Goal: Obtain resource: Download file/media

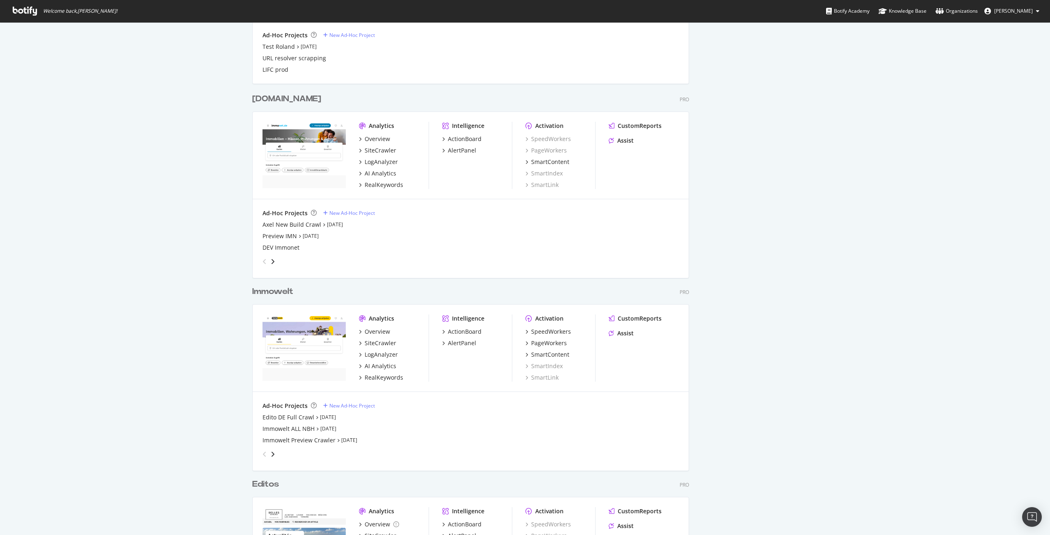
scroll to position [1231, 0]
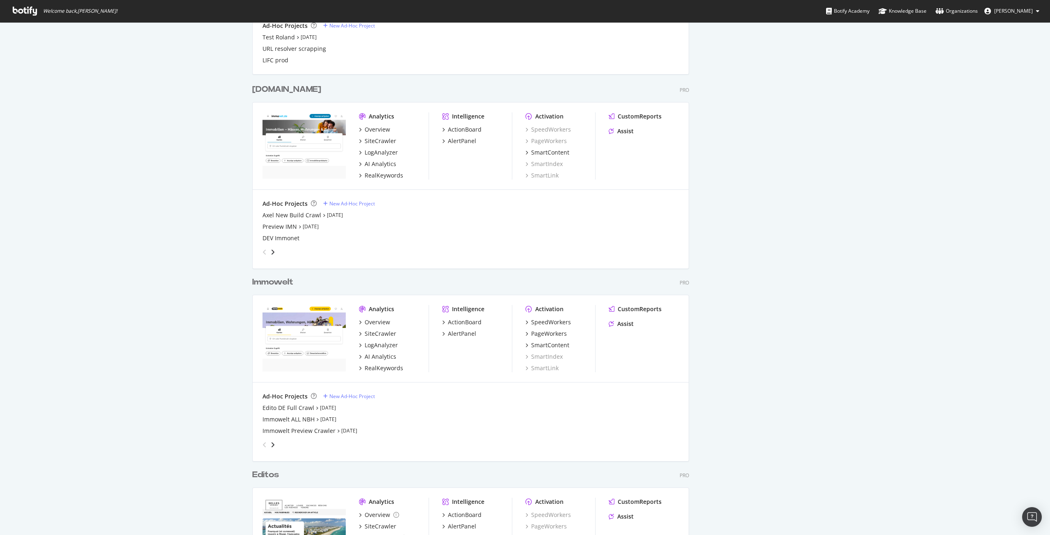
click at [263, 89] on div "[DOMAIN_NAME]" at bounding box center [286, 90] width 69 height 12
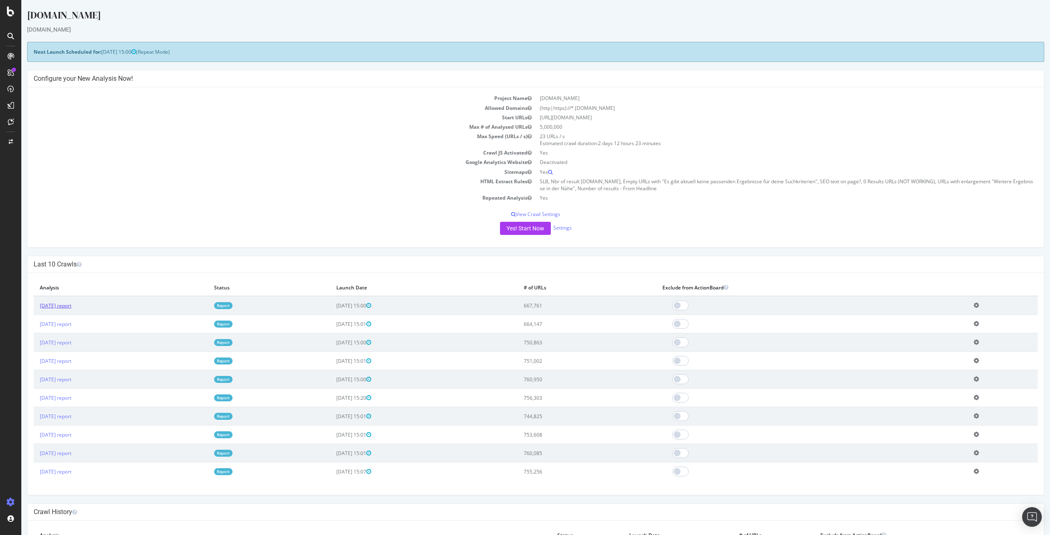
click at [65, 306] on link "[DATE] report" at bounding box center [56, 305] width 32 height 7
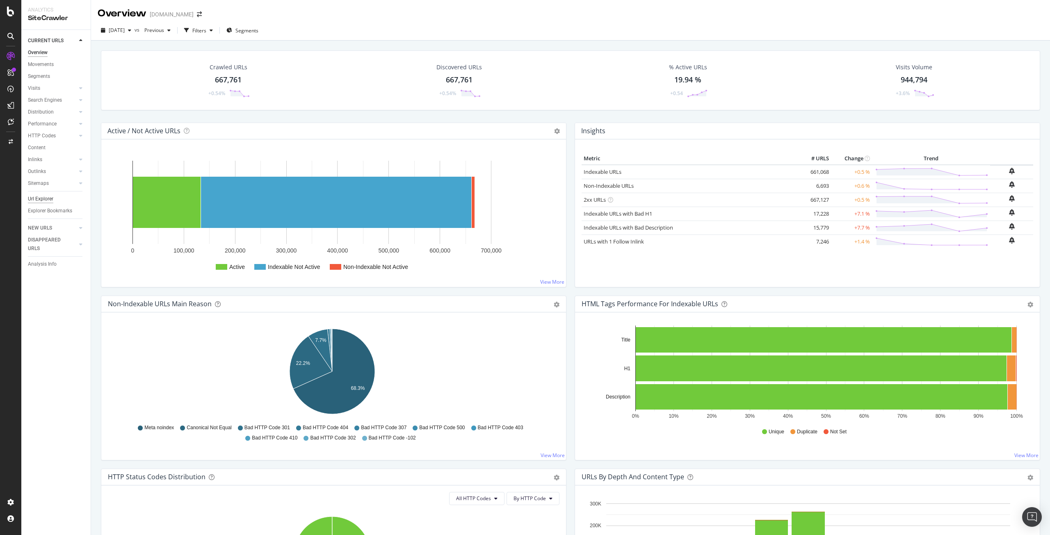
click at [42, 201] on div "Url Explorer" at bounding box center [40, 199] width 25 height 9
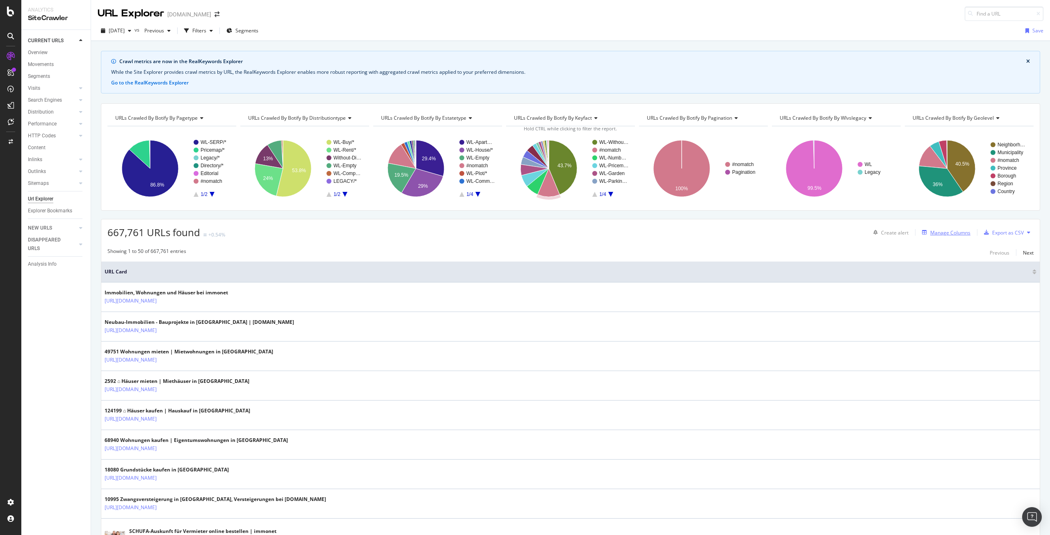
click at [940, 233] on div "Manage Columns" at bounding box center [950, 232] width 40 height 7
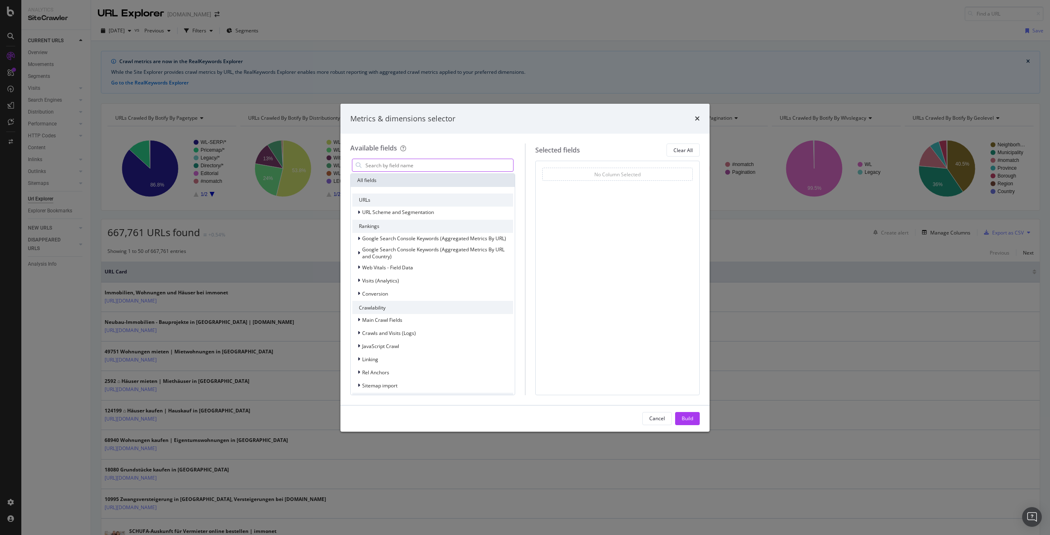
click at [407, 166] on input "modal" at bounding box center [439, 165] width 149 height 12
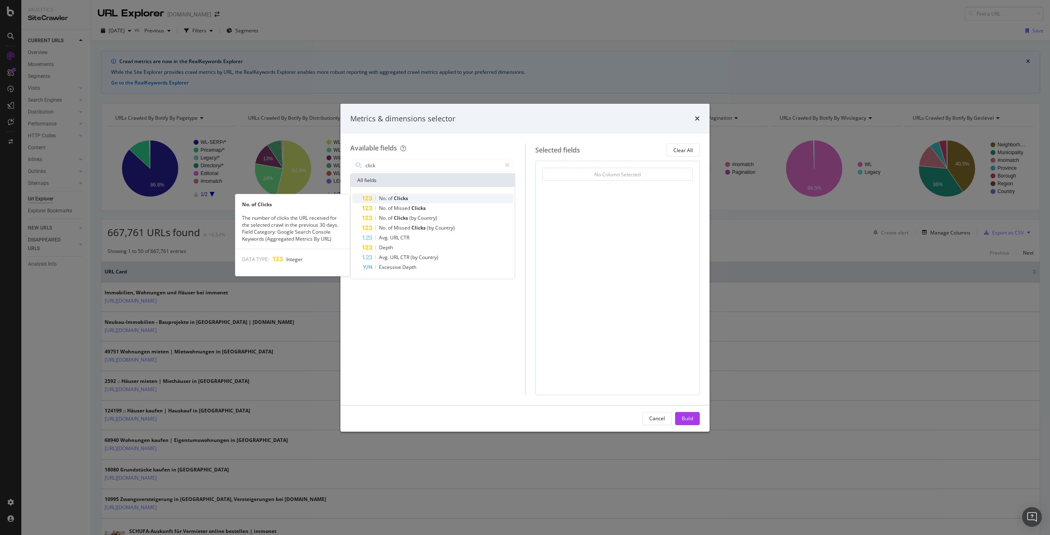
click at [409, 197] on div "No. of Clicks" at bounding box center [437, 199] width 151 height 10
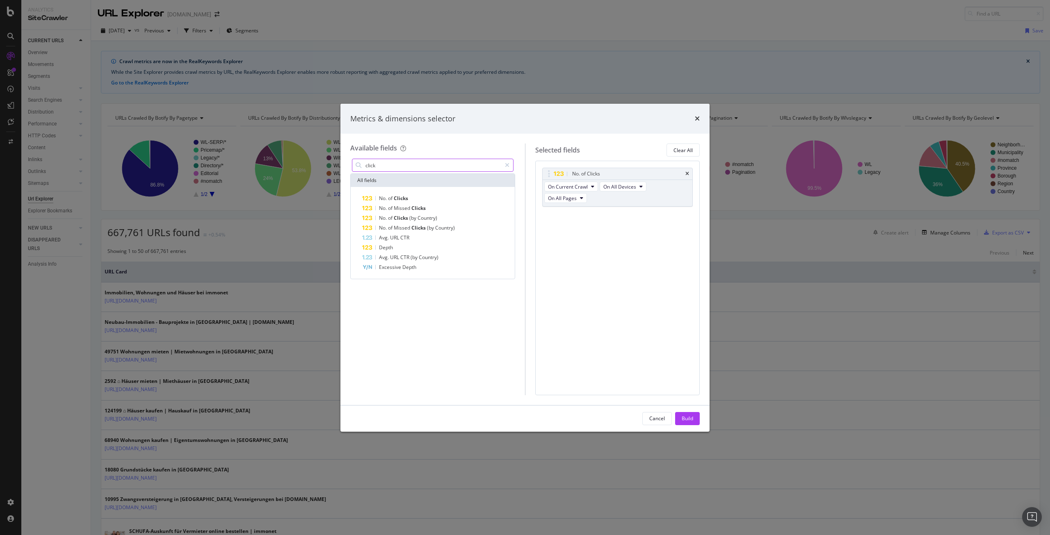
click at [386, 163] on input "click" at bounding box center [433, 165] width 137 height 12
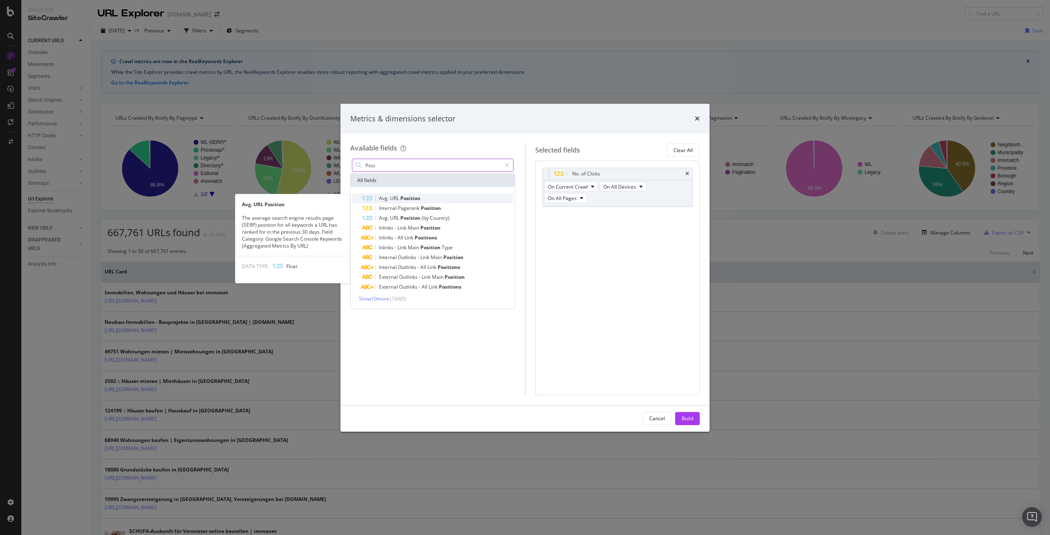
type input "Posi"
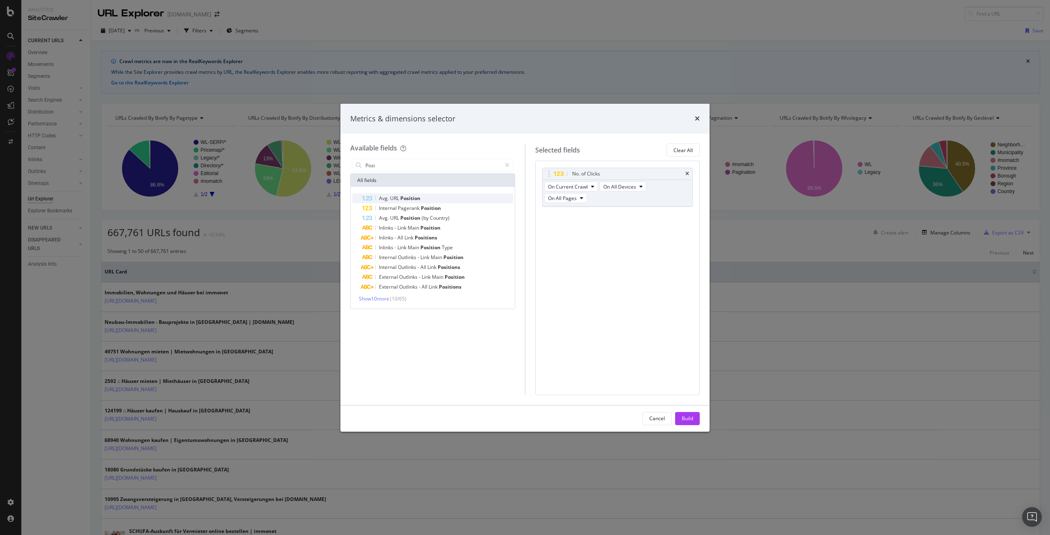
click at [406, 196] on span "Position" at bounding box center [410, 198] width 20 height 7
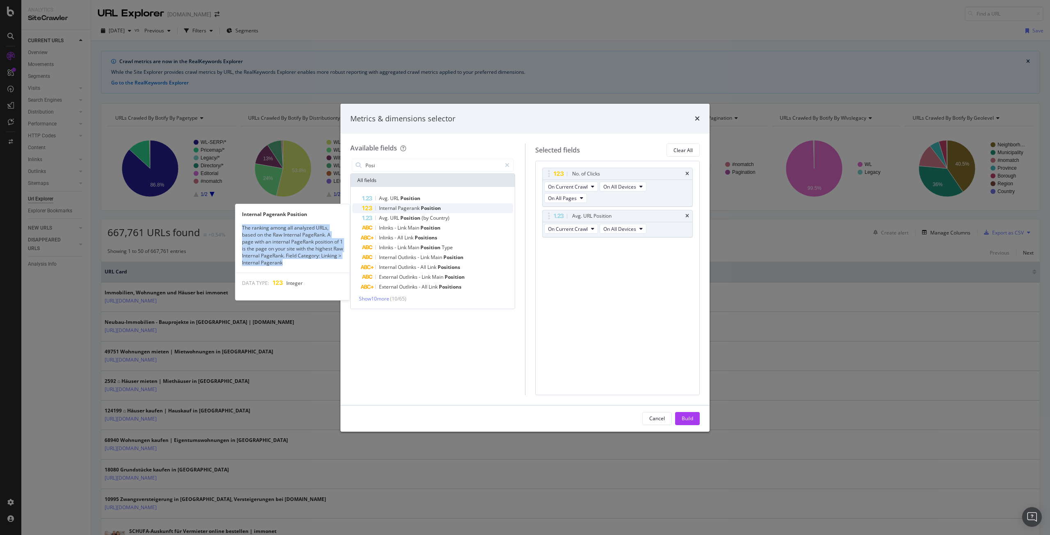
drag, startPoint x: 308, startPoint y: 263, endPoint x: 240, endPoint y: 229, distance: 76.0
click at [240, 229] on div "The ranking among all analyzed URLs, based on the Raw Internal PageRank. A page…" at bounding box center [292, 245] width 114 height 42
copy div "The ranking among all analyzed URLs, based on the Raw Internal PageRank. A page…"
drag, startPoint x: 241, startPoint y: 226, endPoint x: 306, endPoint y: 263, distance: 75.0
click at [306, 263] on div "The ranking among all analyzed URLs, based on the Raw Internal PageRank. A page…" at bounding box center [292, 245] width 114 height 42
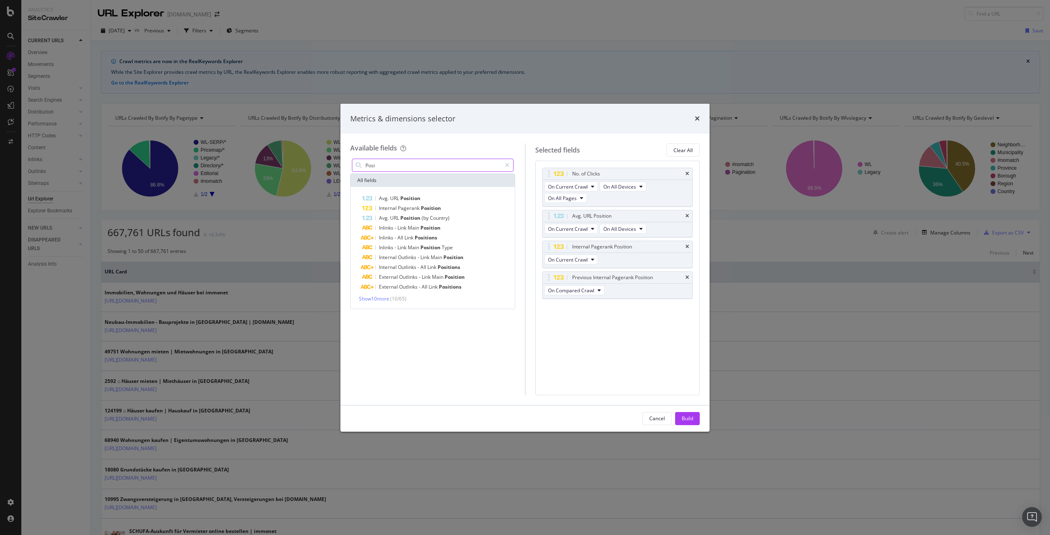
click at [409, 164] on input "Posi" at bounding box center [433, 165] width 137 height 12
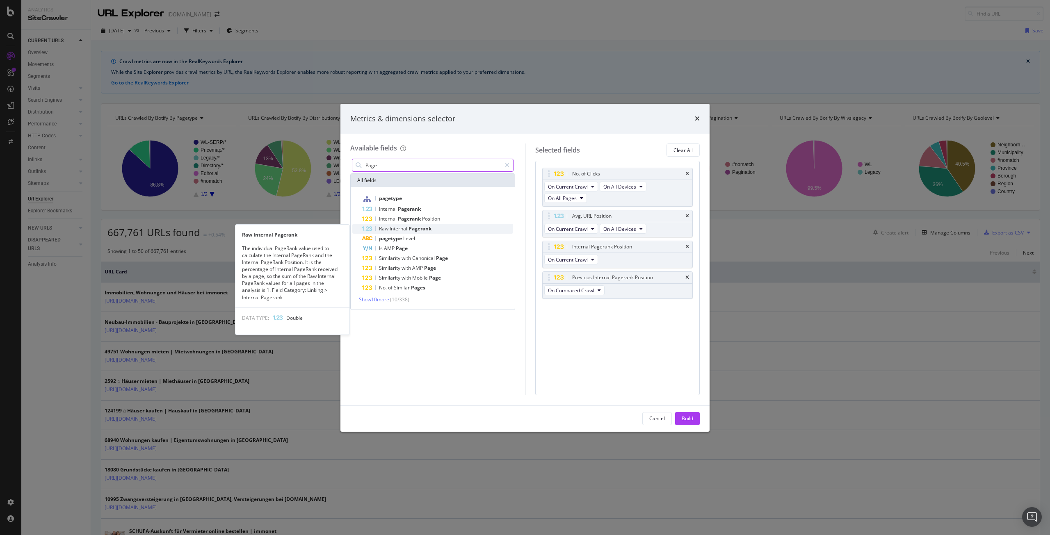
type input "Page"
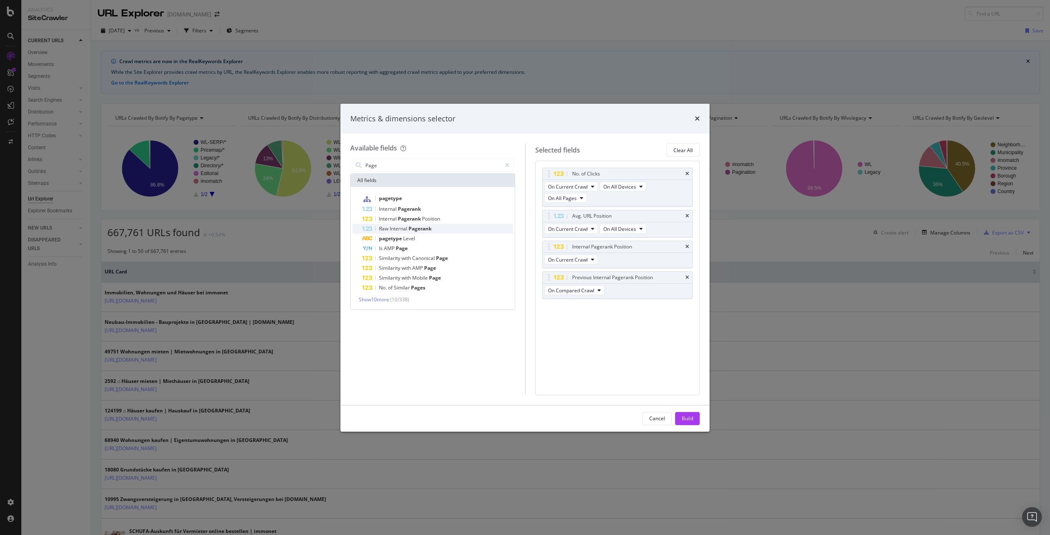
click at [410, 227] on span "Pagerank" at bounding box center [420, 228] width 23 height 7
click at [687, 245] on icon "times" at bounding box center [688, 247] width 4 height 5
click at [688, 245] on icon "times" at bounding box center [688, 247] width 4 height 5
click at [685, 415] on div "Build" at bounding box center [687, 418] width 11 height 7
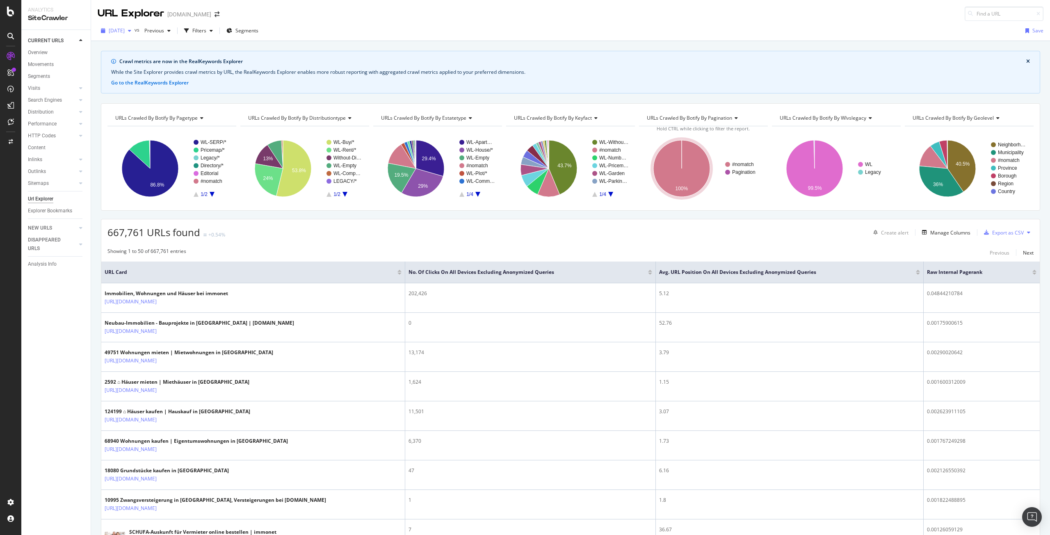
click at [135, 29] on div "button" at bounding box center [130, 30] width 10 height 5
click at [944, 232] on div "Manage Columns" at bounding box center [950, 232] width 40 height 7
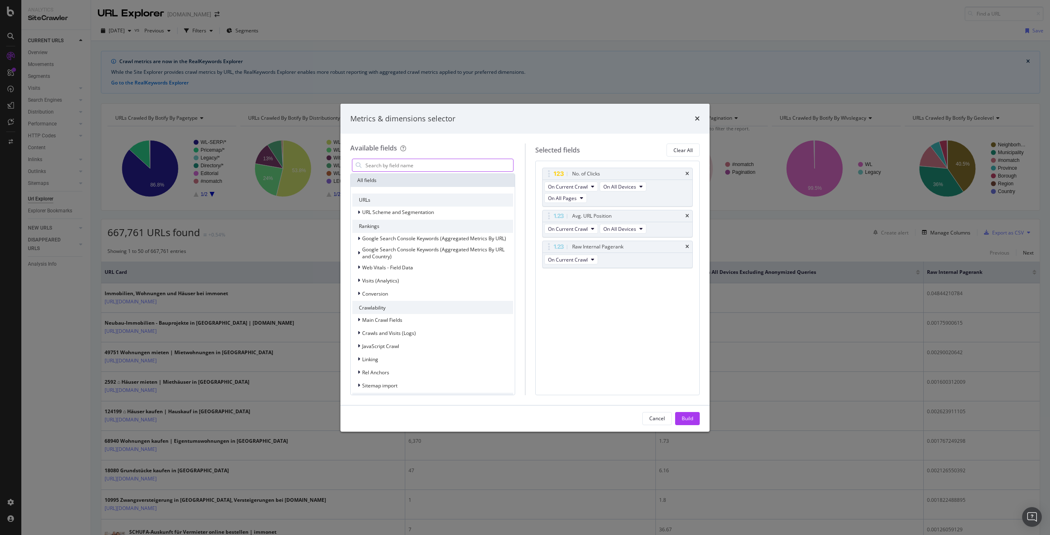
click at [395, 168] on input "modal" at bounding box center [439, 165] width 149 height 12
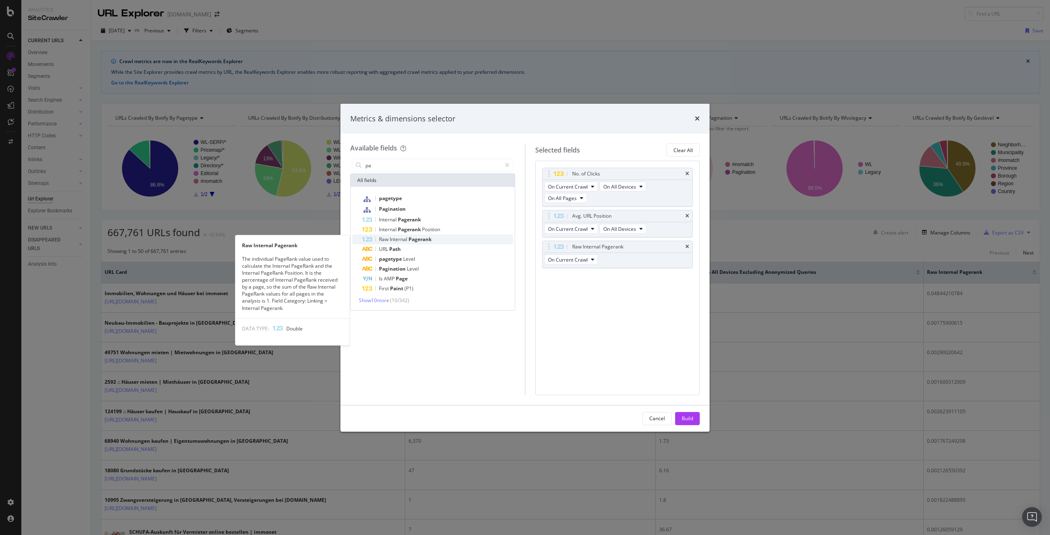
type input "pa"
copy div "The individual PageRank value used to calculate the Internal PageRank and the I…"
drag, startPoint x: 288, startPoint y: 310, endPoint x: 241, endPoint y: 259, distance: 69.4
click at [241, 259] on div "The individual PageRank value used to calculate the Internal PageRank and the I…" at bounding box center [292, 284] width 114 height 56
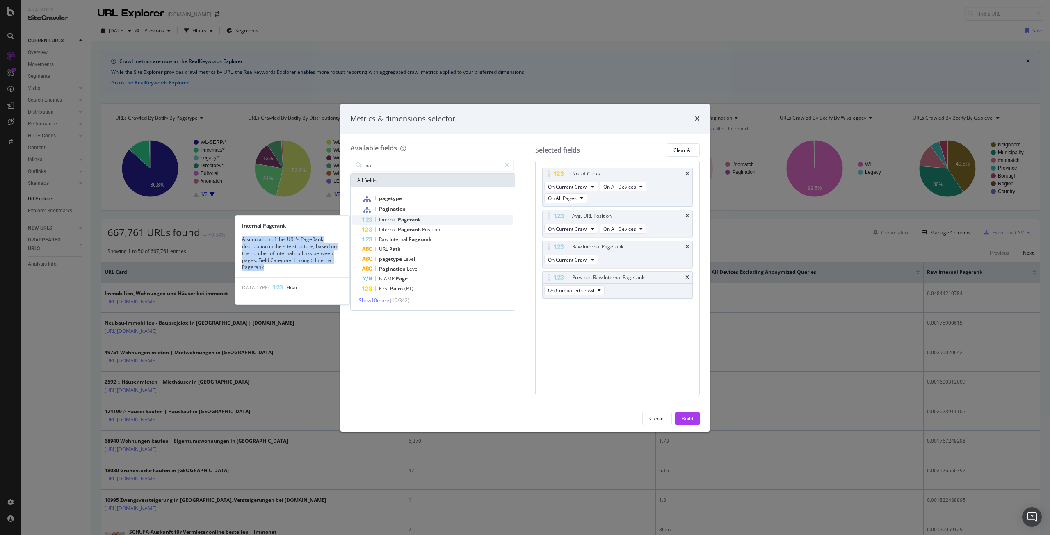
copy div "A simulation of this URL's PageRank distribution in the site structure, based o…"
drag, startPoint x: 268, startPoint y: 267, endPoint x: 243, endPoint y: 239, distance: 38.1
click at [243, 239] on div "A simulation of this URL's PageRank distribution in the site structure, based o…" at bounding box center [292, 253] width 114 height 35
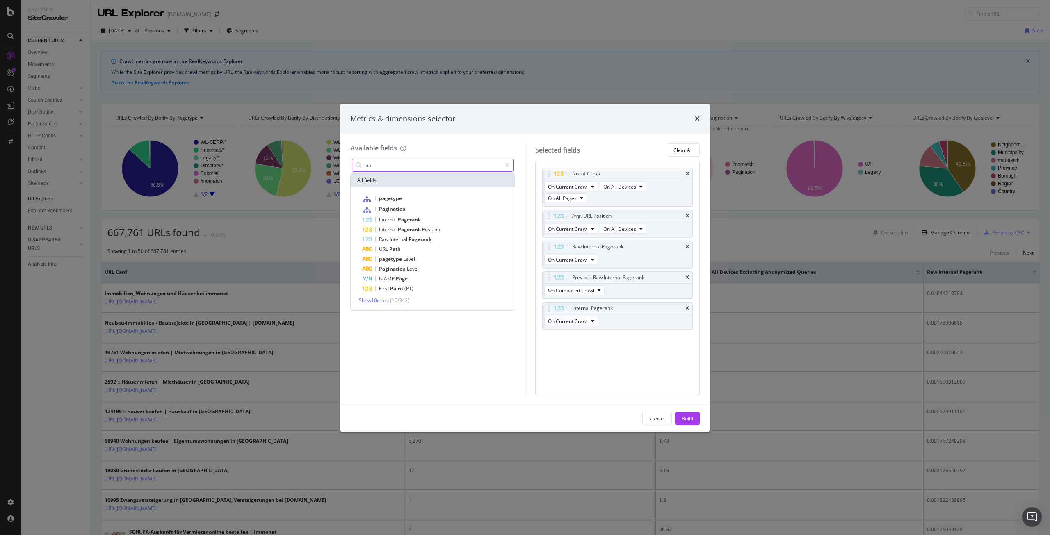
click at [507, 165] on icon "modal" at bounding box center [507, 165] width 5 height 6
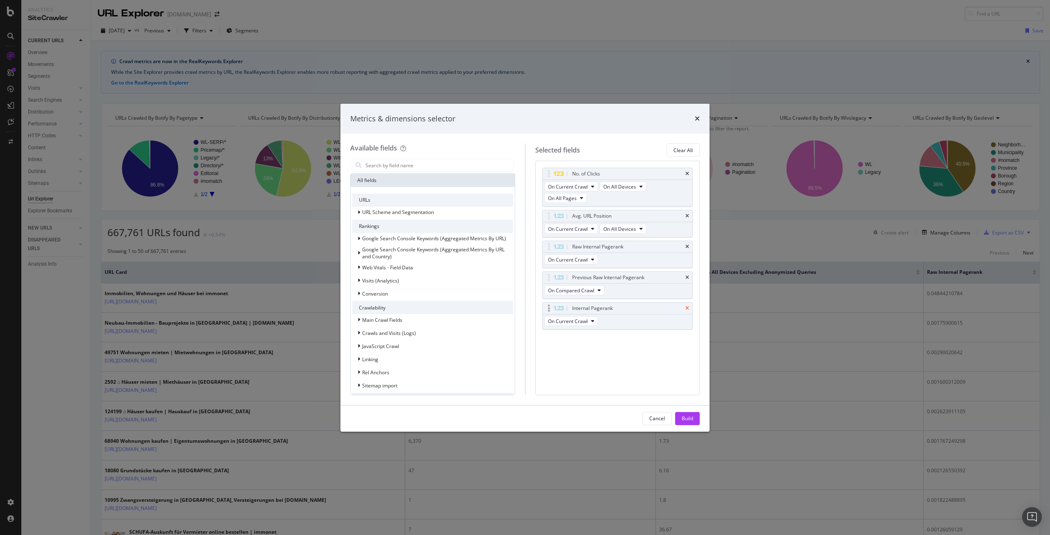
click at [689, 306] on icon "times" at bounding box center [688, 308] width 4 height 5
click at [687, 278] on icon "times" at bounding box center [688, 277] width 4 height 5
click at [696, 119] on icon "times" at bounding box center [697, 118] width 5 height 7
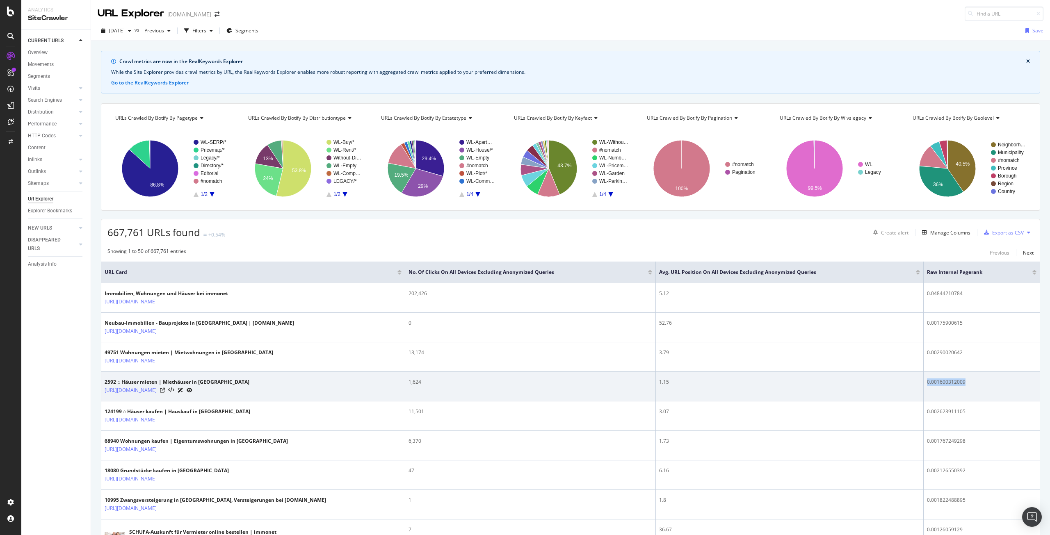
drag, startPoint x: 917, startPoint y: 383, endPoint x: 1019, endPoint y: 385, distance: 103.0
click at [1019, 385] on tr "2592 ⌂ Häuser mieten | Miethäuser in [GEOGRAPHIC_DATA] [URL][DOMAIN_NAME] 1,624…" at bounding box center [570, 387] width 939 height 30
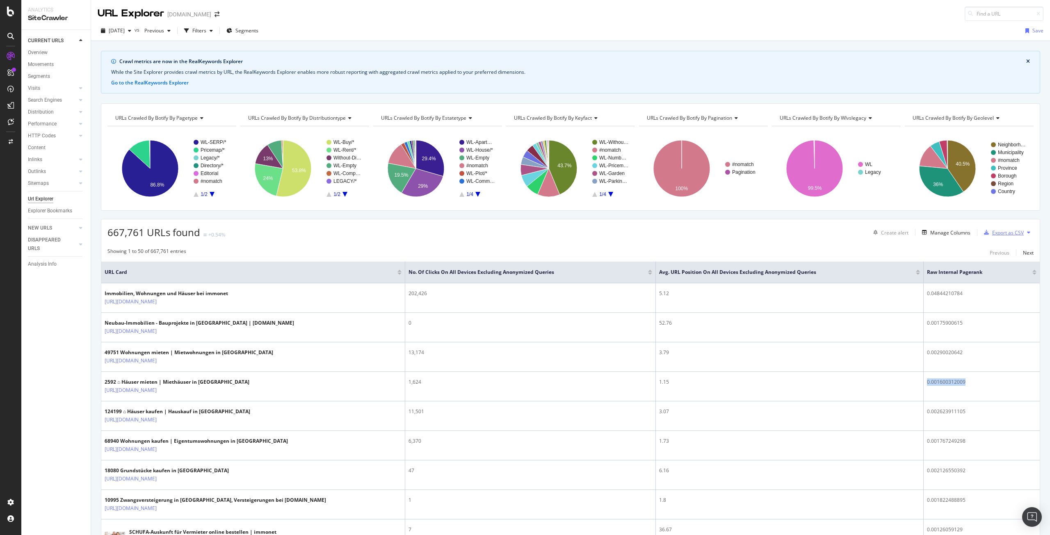
click at [1003, 234] on div "Export as CSV" at bounding box center [1008, 232] width 32 height 7
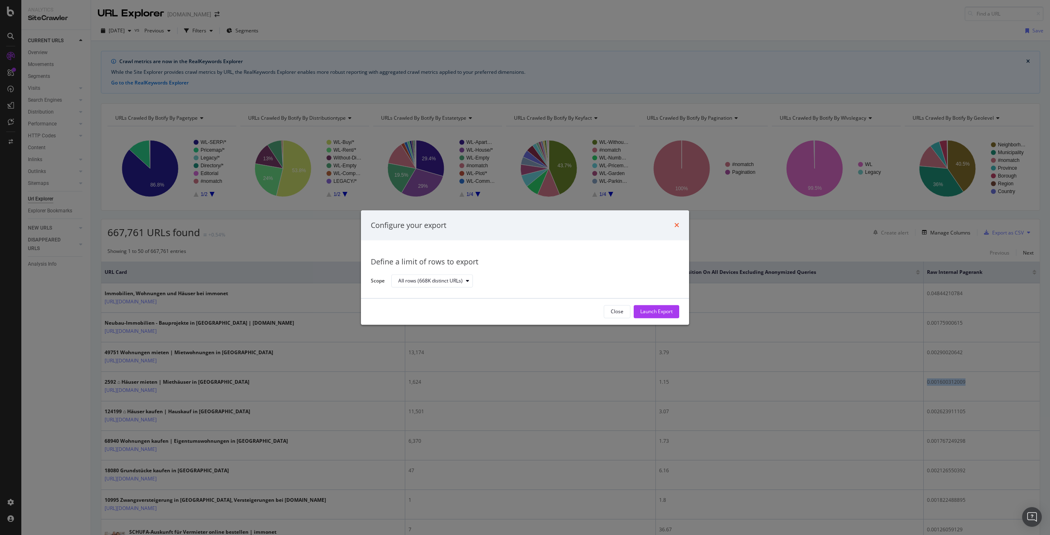
click at [677, 223] on icon "times" at bounding box center [676, 225] width 5 height 7
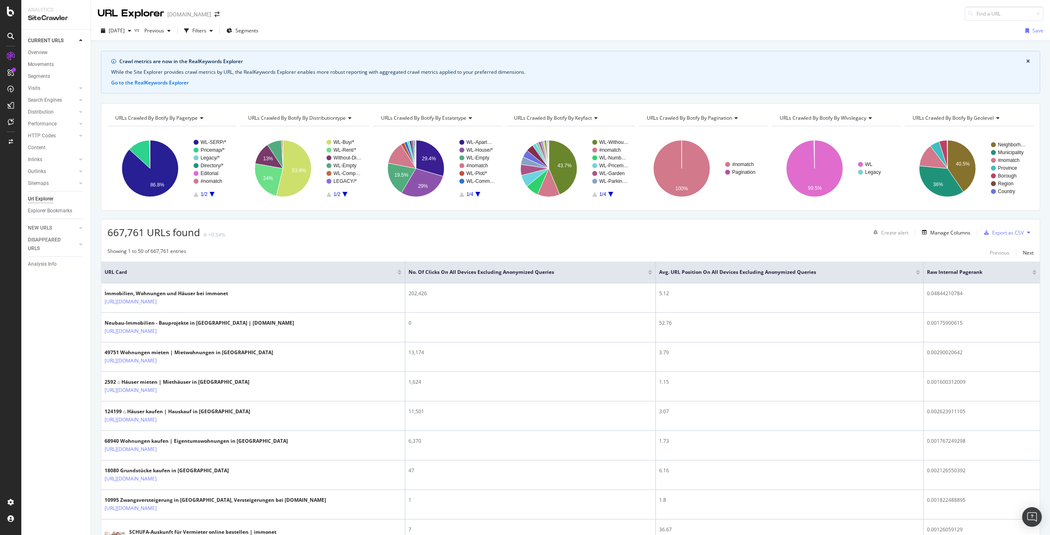
click at [648, 272] on div at bounding box center [650, 271] width 4 height 2
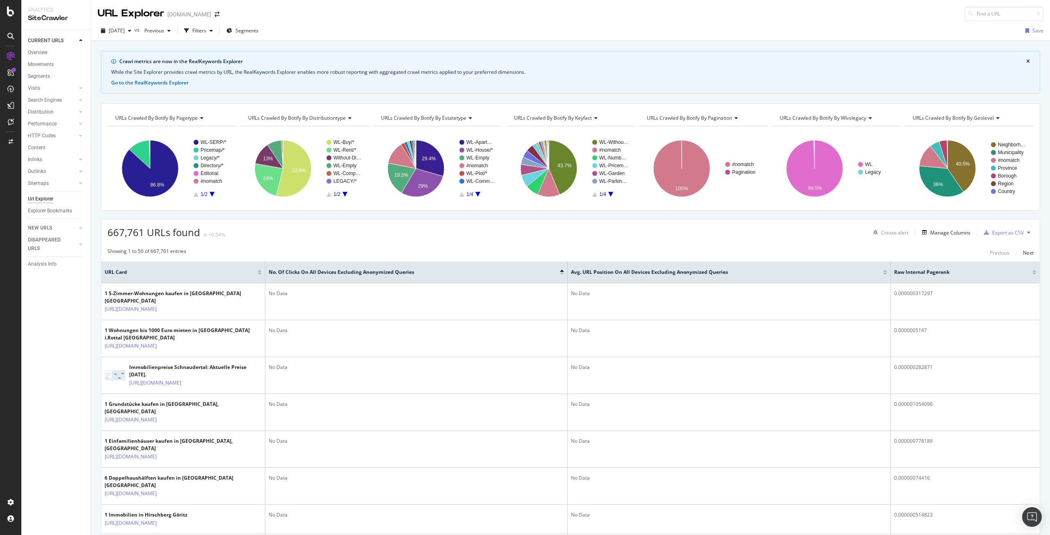
click at [563, 273] on div at bounding box center [562, 274] width 4 height 2
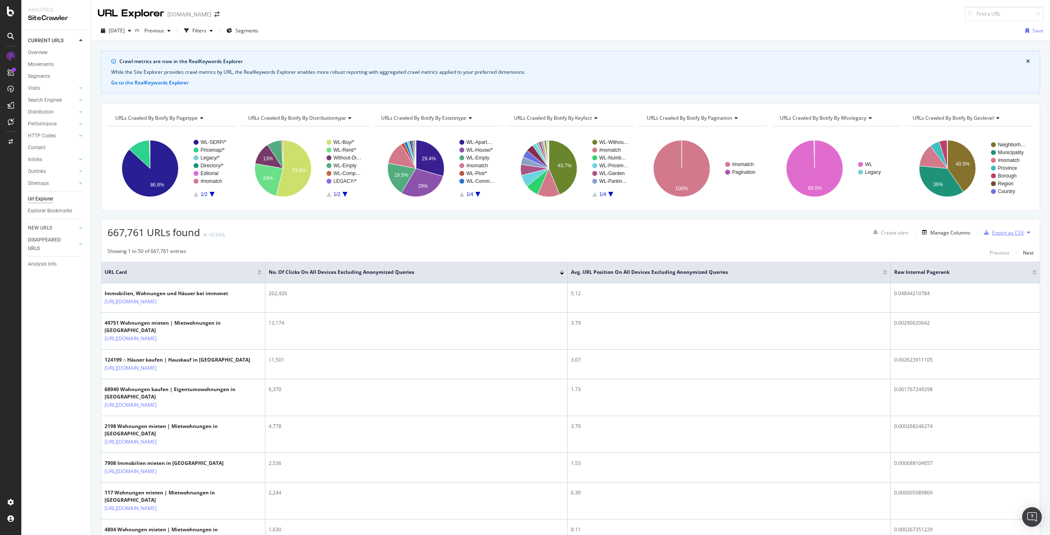
click at [1003, 233] on div "Export as CSV" at bounding box center [1008, 232] width 32 height 7
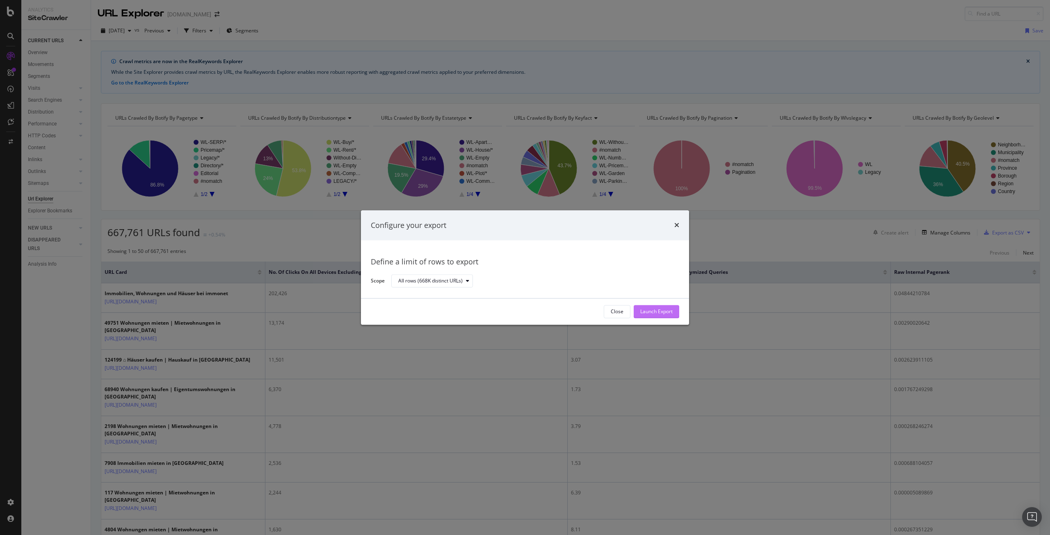
click at [665, 312] on div "Launch Export" at bounding box center [656, 312] width 32 height 7
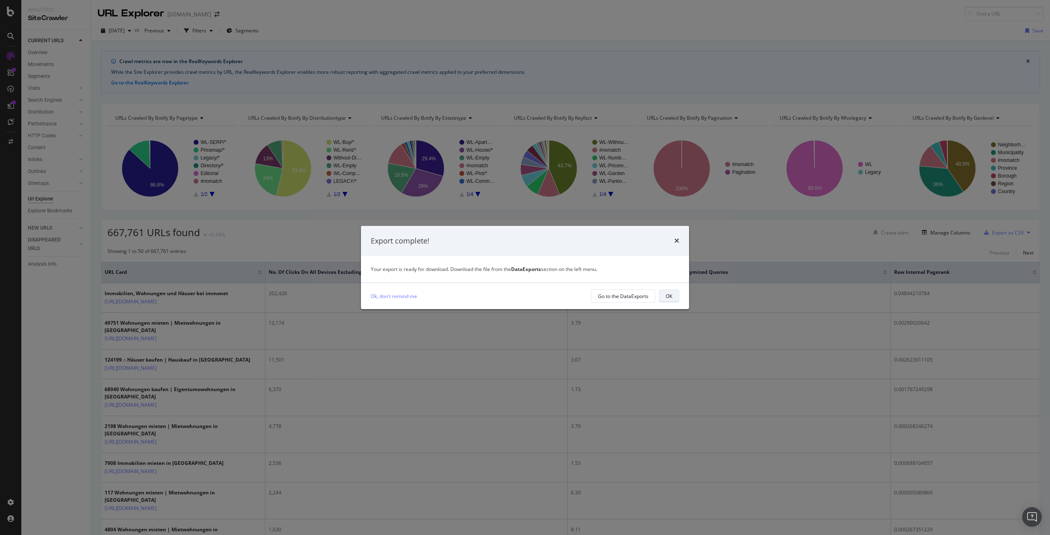
click at [666, 295] on div "OK" at bounding box center [669, 296] width 7 height 7
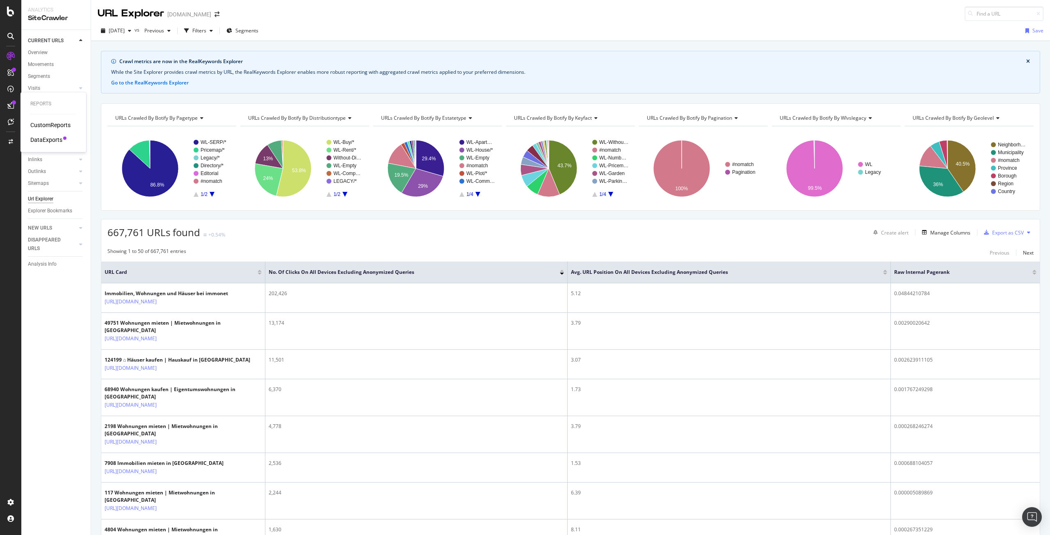
click at [46, 139] on div "DataExports" at bounding box center [46, 140] width 32 height 8
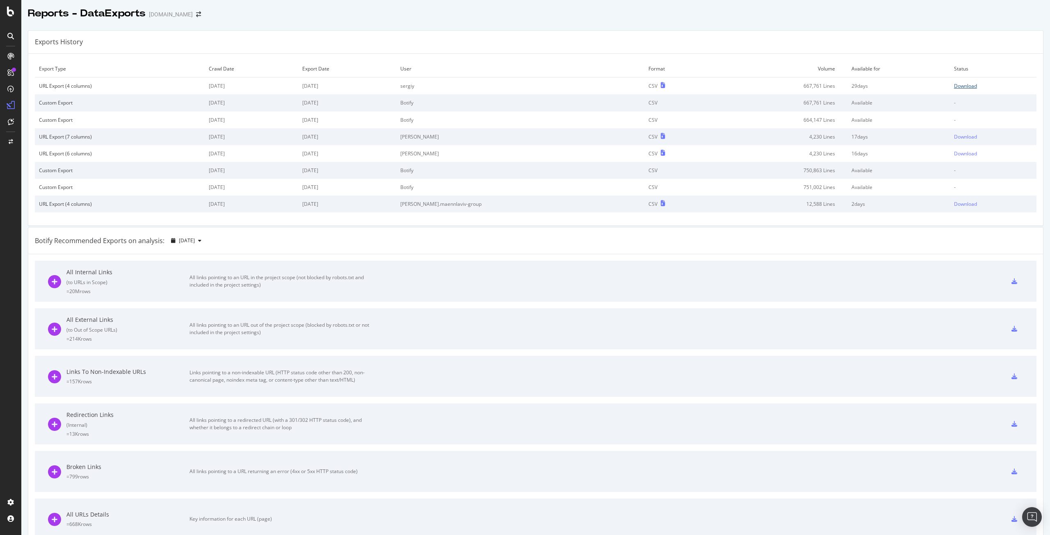
click at [954, 86] on div "Download" at bounding box center [965, 85] width 23 height 7
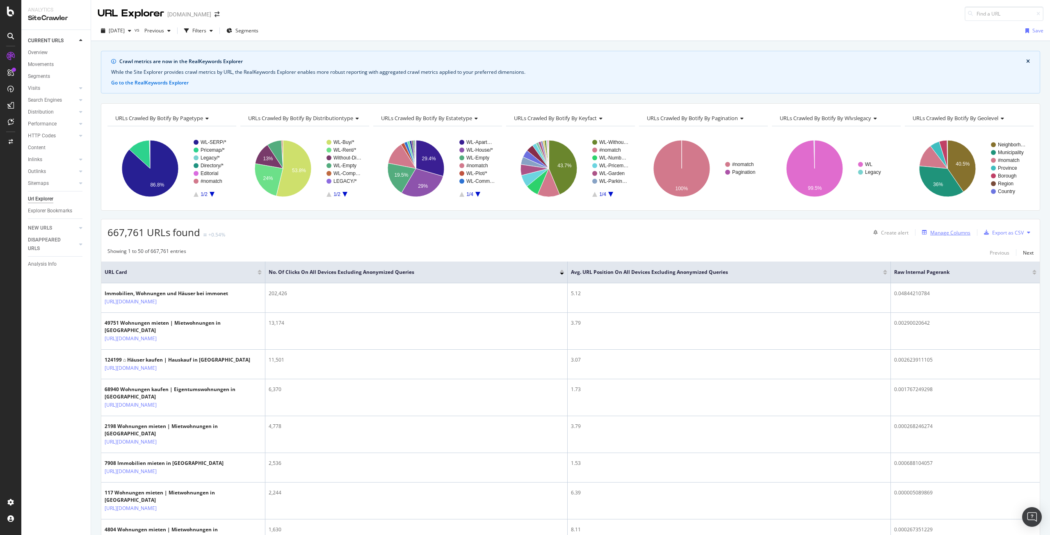
click at [940, 232] on div "Manage Columns" at bounding box center [950, 232] width 40 height 7
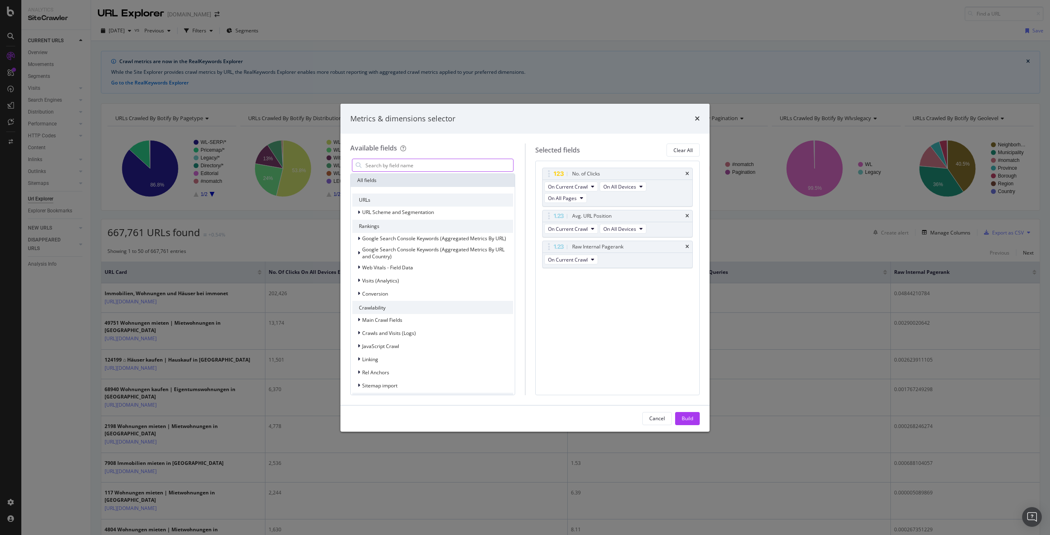
click at [427, 164] on input "modal" at bounding box center [439, 165] width 149 height 12
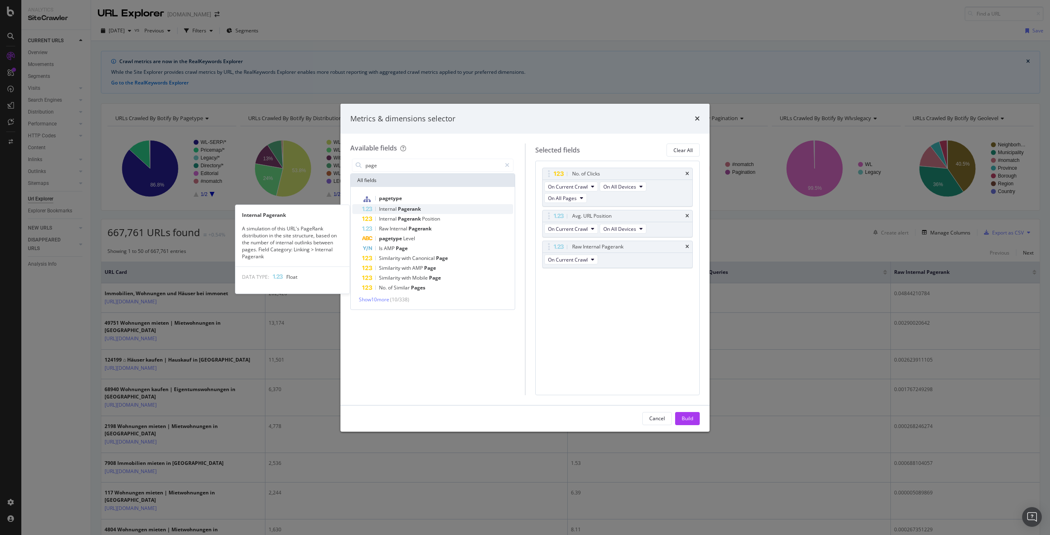
type input "page"
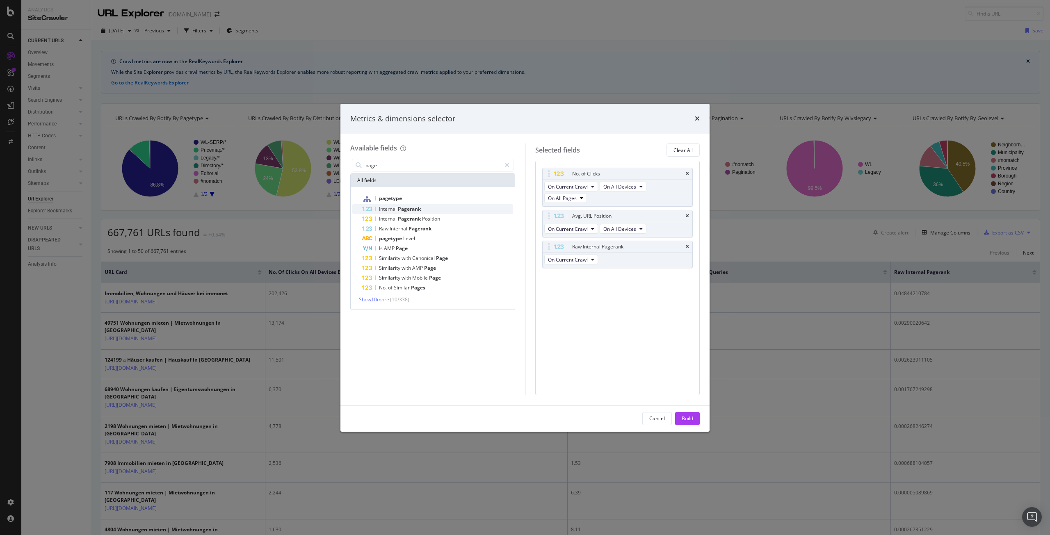
click at [411, 208] on span "Pagerank" at bounding box center [409, 209] width 23 height 7
click at [688, 421] on div "Build" at bounding box center [687, 418] width 11 height 7
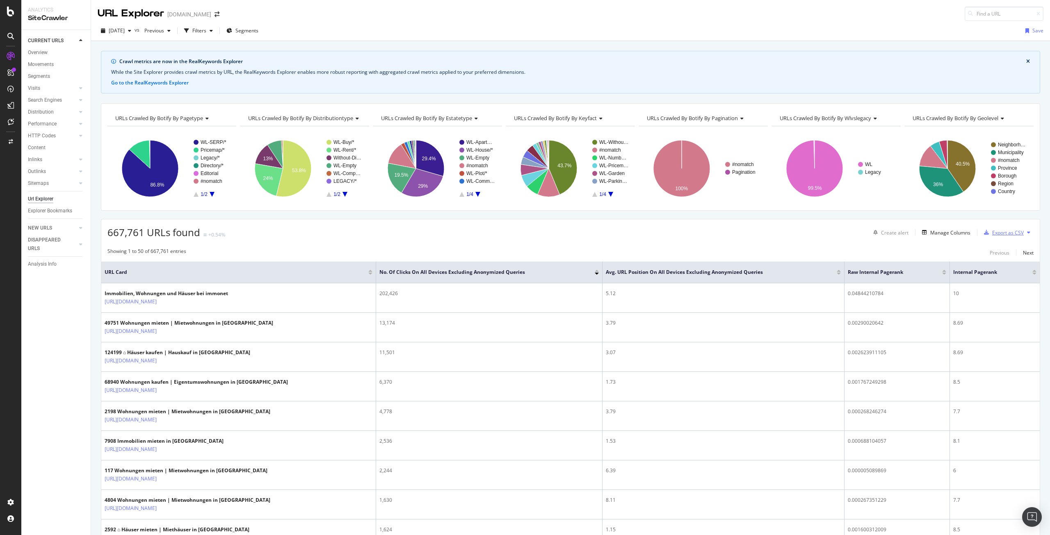
click at [996, 230] on div "Export as CSV" at bounding box center [1008, 232] width 32 height 7
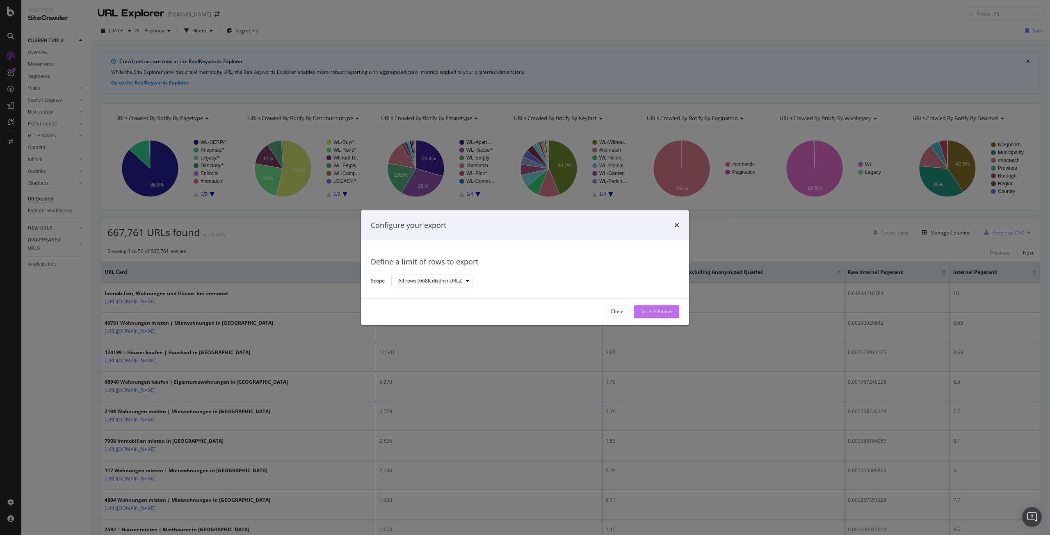
click at [644, 311] on div "Launch Export" at bounding box center [656, 312] width 32 height 7
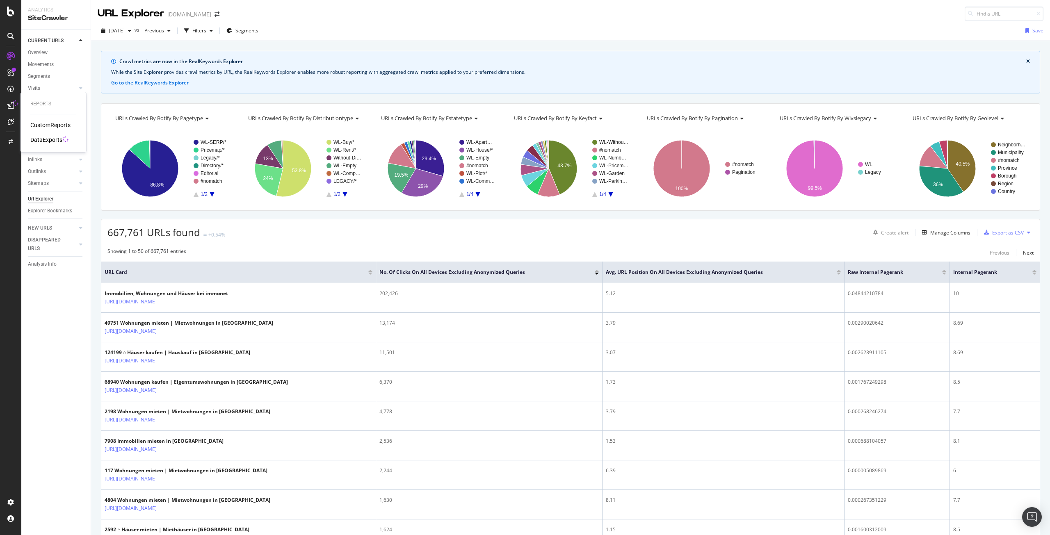
click at [42, 139] on div "DataExports" at bounding box center [46, 140] width 32 height 8
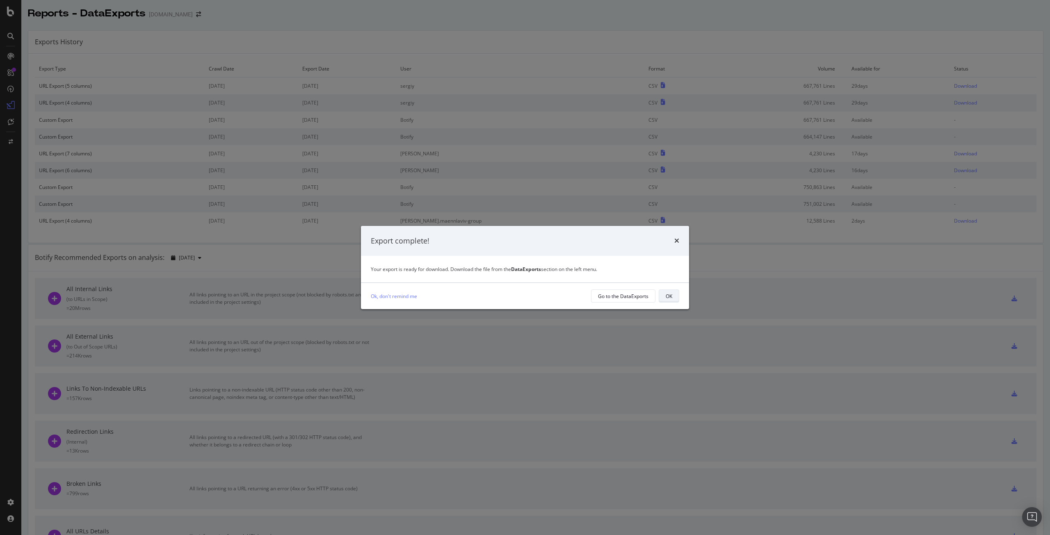
click at [666, 297] on div "OK" at bounding box center [669, 296] width 7 height 7
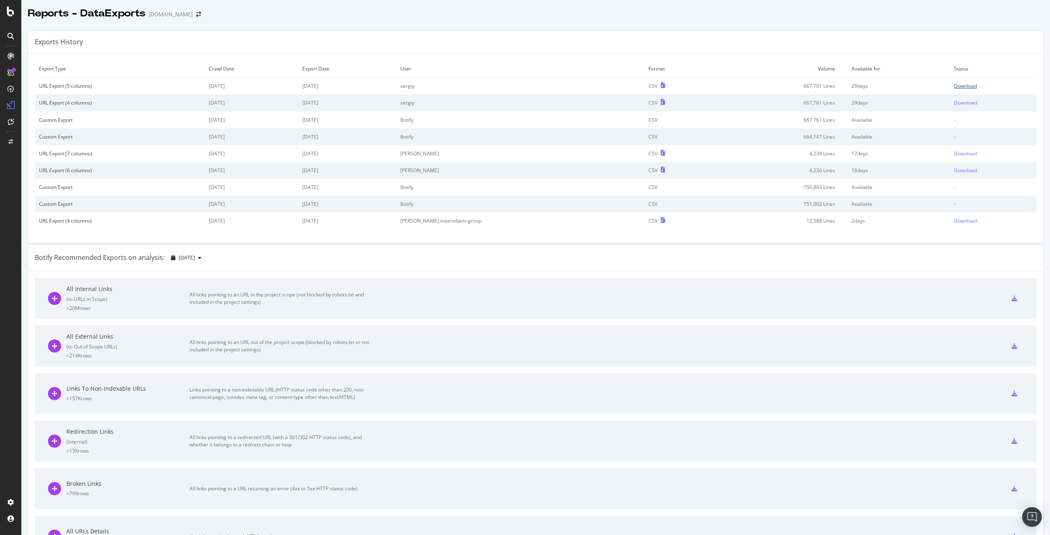
click at [954, 84] on div "Download" at bounding box center [965, 85] width 23 height 7
